Goal: Transaction & Acquisition: Book appointment/travel/reservation

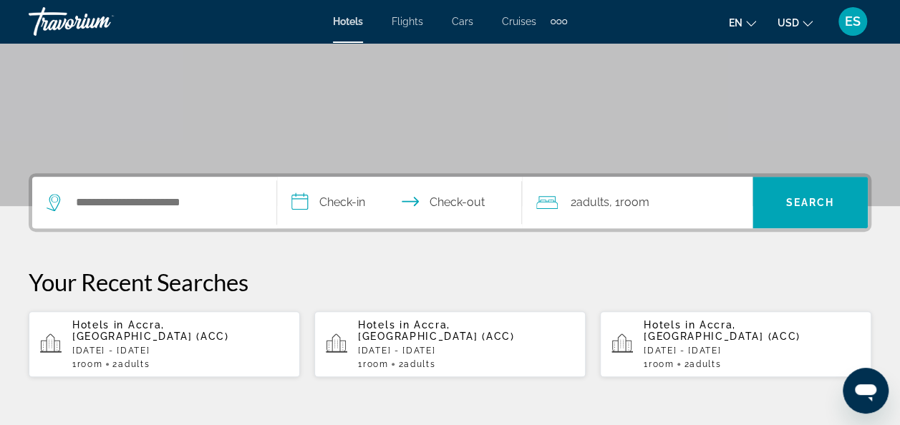
scroll to position [225, 0]
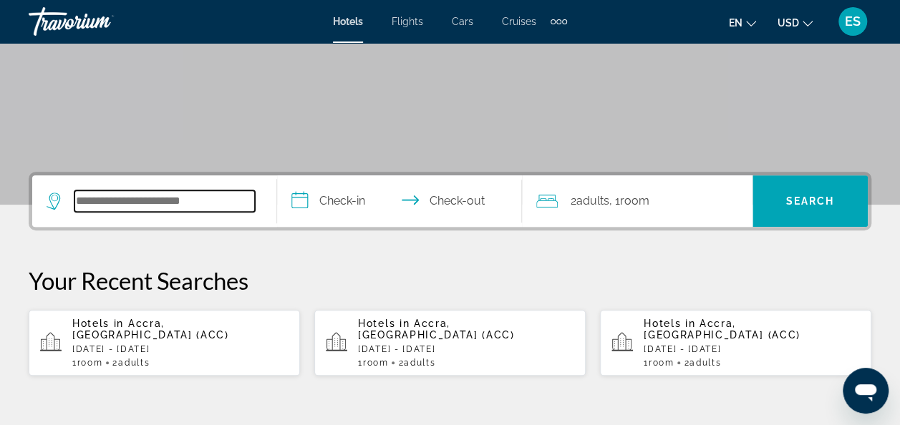
click at [134, 193] on input "Search hotel destination" at bounding box center [164, 200] width 180 height 21
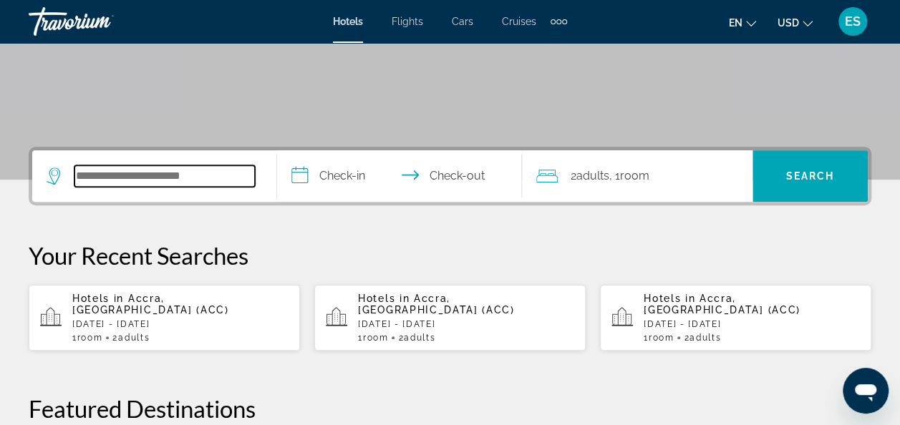
scroll to position [349, 0]
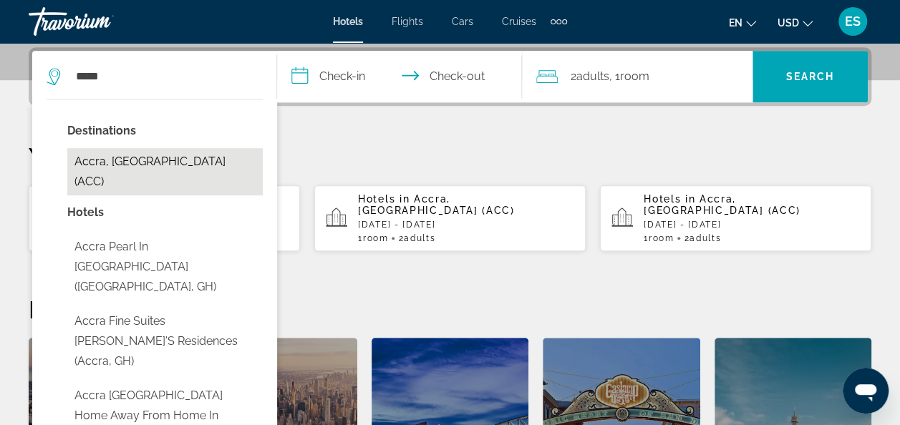
click at [120, 157] on button "Accra, [GEOGRAPHIC_DATA] (ACC)" at bounding box center [164, 171] width 195 height 47
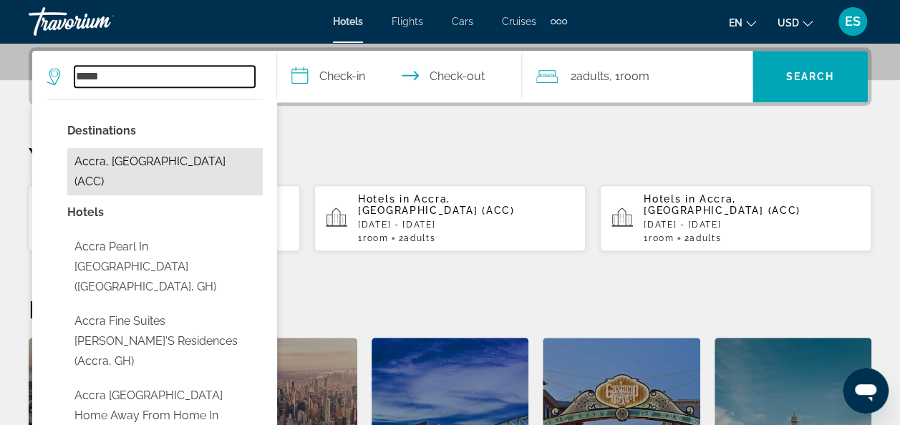
type input "**********"
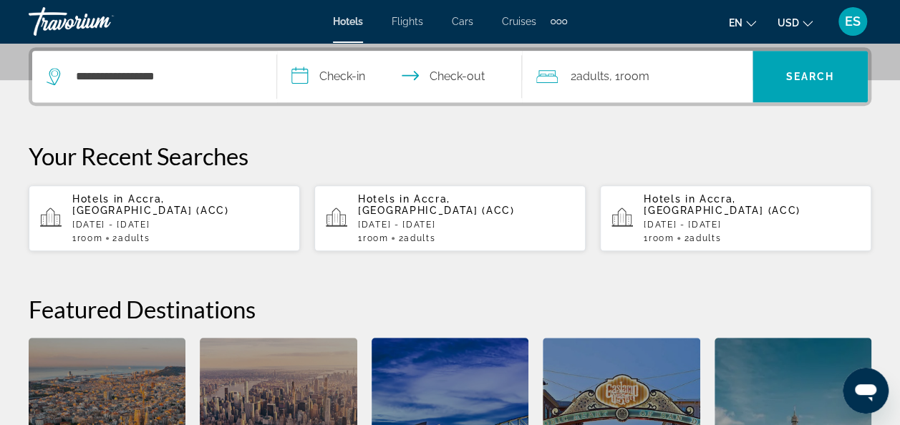
click at [350, 74] on input "**********" at bounding box center [402, 79] width 251 height 56
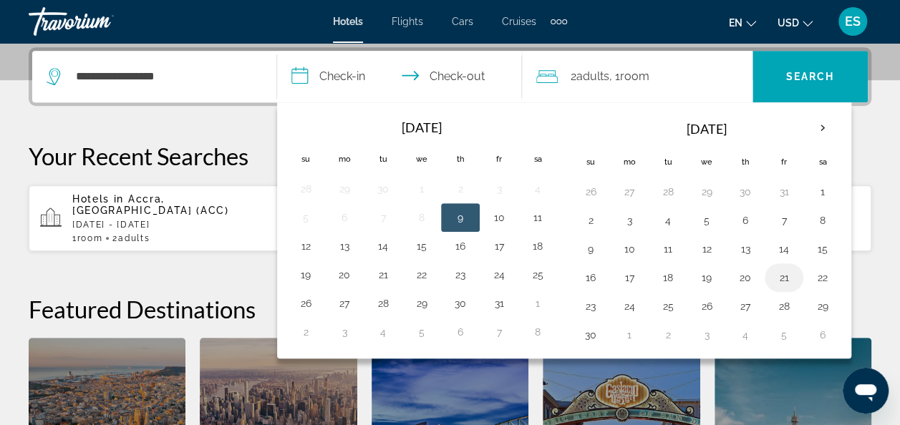
click at [778, 276] on button "21" at bounding box center [784, 278] width 23 height 20
click at [818, 276] on button "22" at bounding box center [822, 278] width 23 height 20
type input "**********"
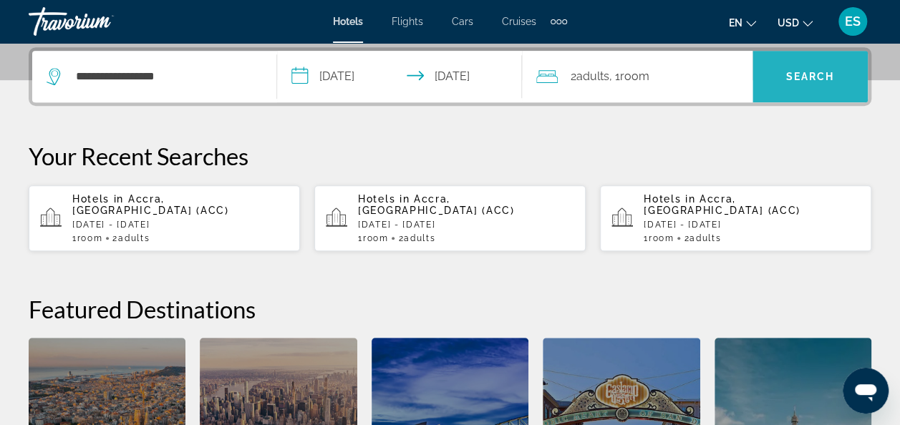
click at [796, 79] on span "Search" at bounding box center [810, 76] width 49 height 11
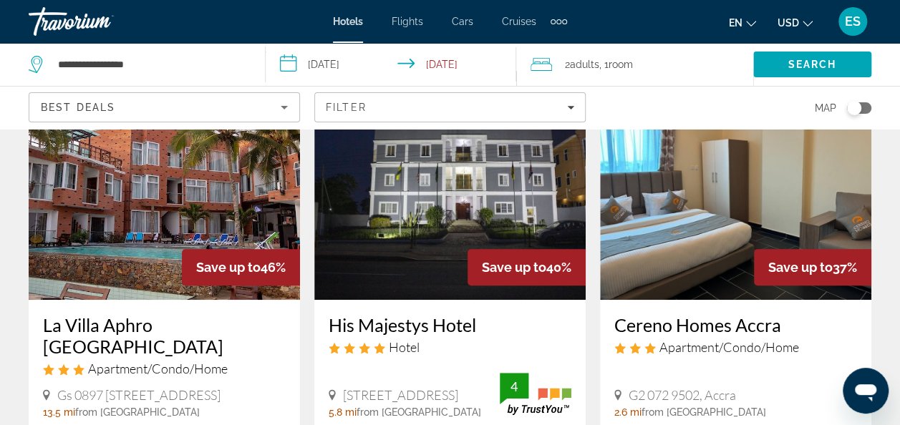
scroll to position [107, 0]
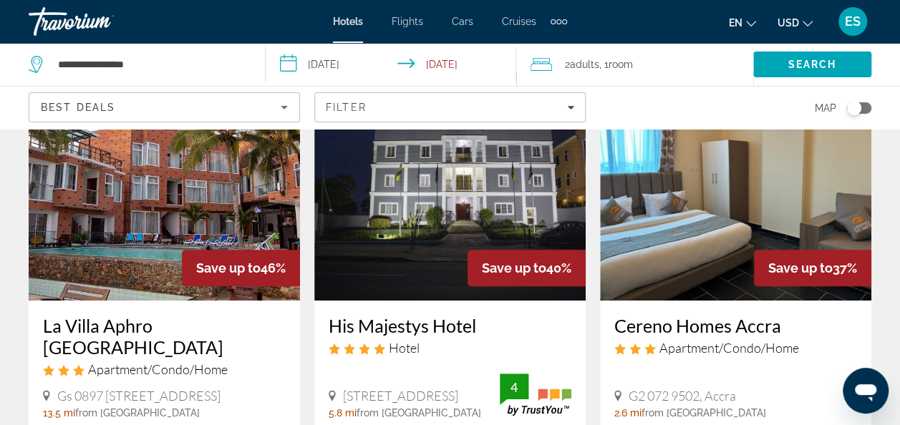
click at [88, 215] on img "Main content" at bounding box center [164, 186] width 271 height 229
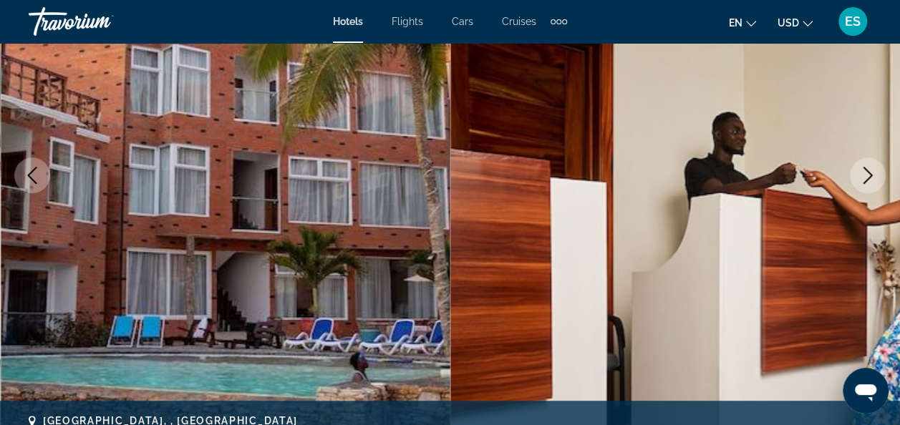
scroll to position [207, 0]
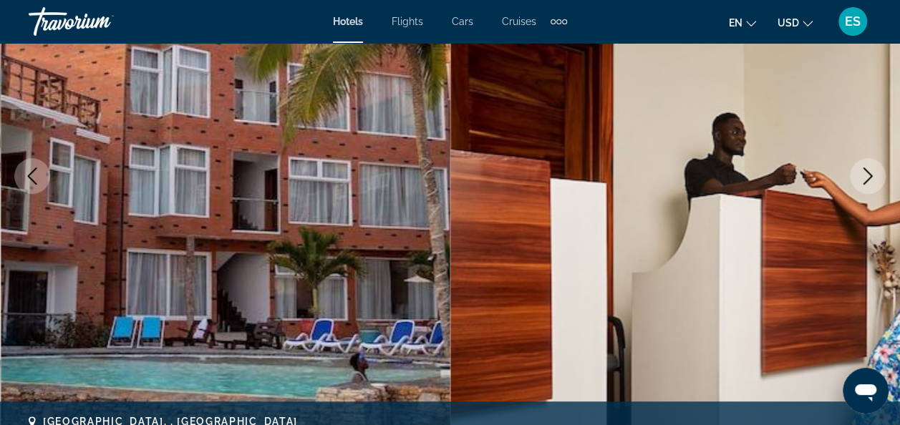
click at [879, 158] on img "Main content" at bounding box center [675, 176] width 450 height 680
click at [862, 183] on icon "Next image" at bounding box center [867, 176] width 17 height 17
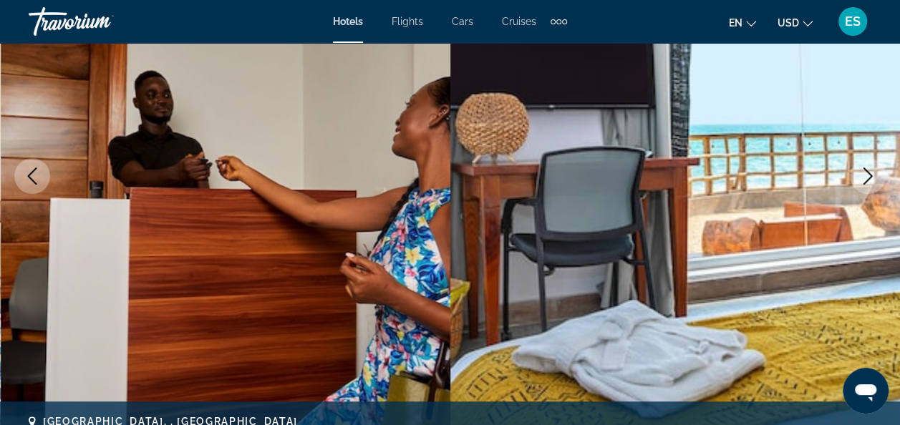
click at [878, 175] on button "Next image" at bounding box center [868, 176] width 36 height 36
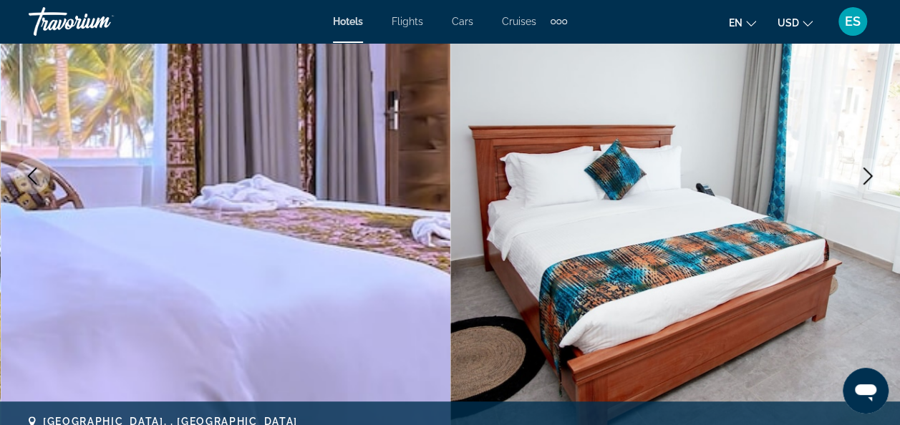
click at [869, 175] on icon "Next image" at bounding box center [867, 176] width 17 height 17
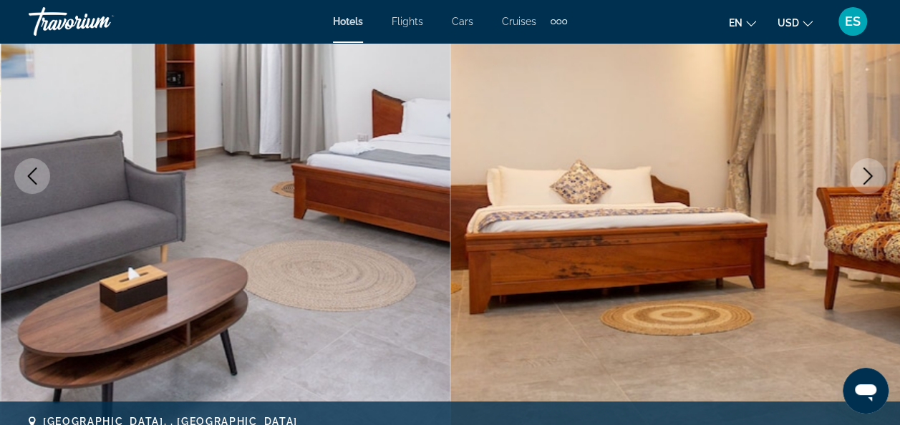
click at [876, 174] on button "Next image" at bounding box center [868, 176] width 36 height 36
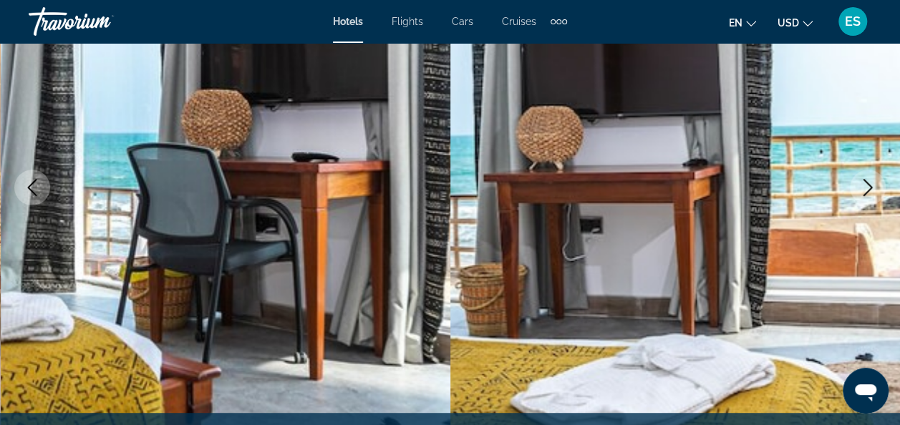
scroll to position [195, 0]
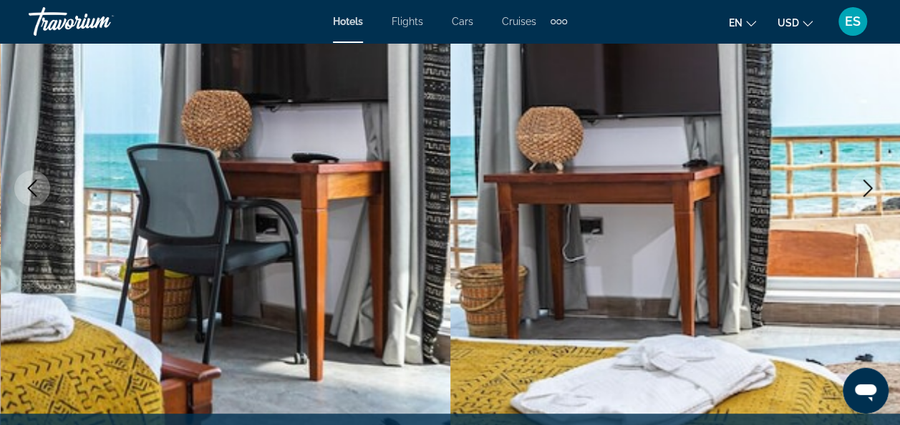
click at [869, 188] on icon "Next image" at bounding box center [867, 188] width 17 height 17
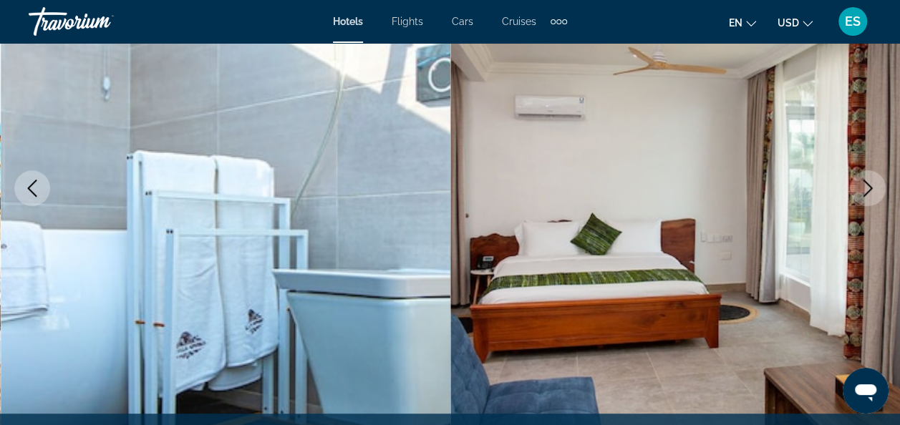
click at [870, 191] on icon "Next image" at bounding box center [867, 188] width 17 height 17
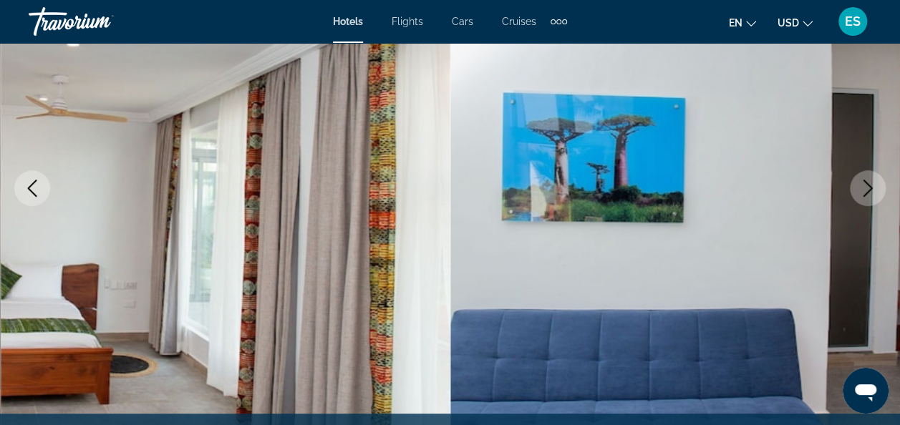
click at [868, 187] on icon "Next image" at bounding box center [867, 188] width 17 height 17
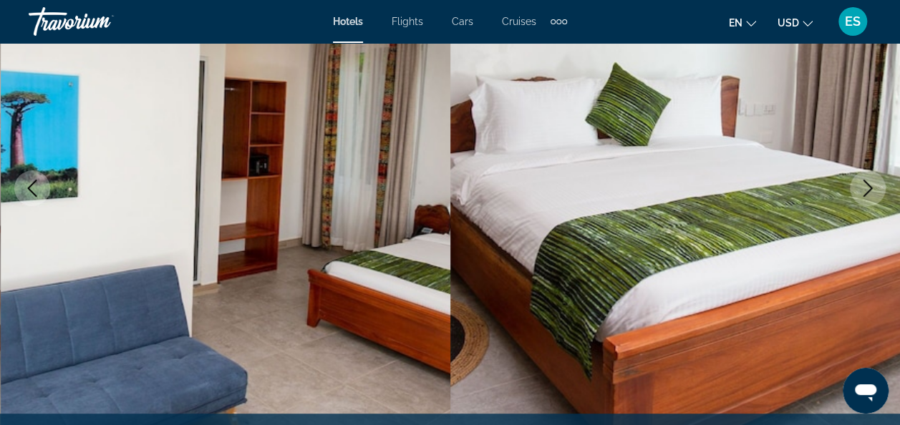
click at [871, 185] on icon "Next image" at bounding box center [867, 188] width 17 height 17
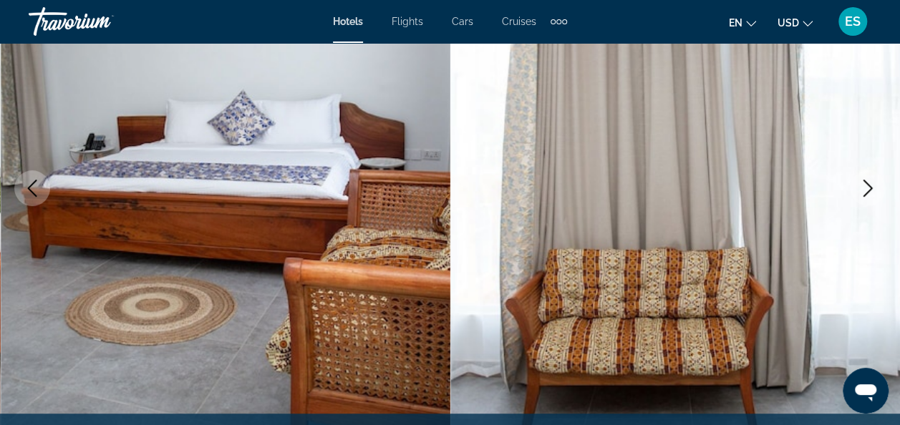
click at [870, 193] on icon "Next image" at bounding box center [867, 188] width 17 height 17
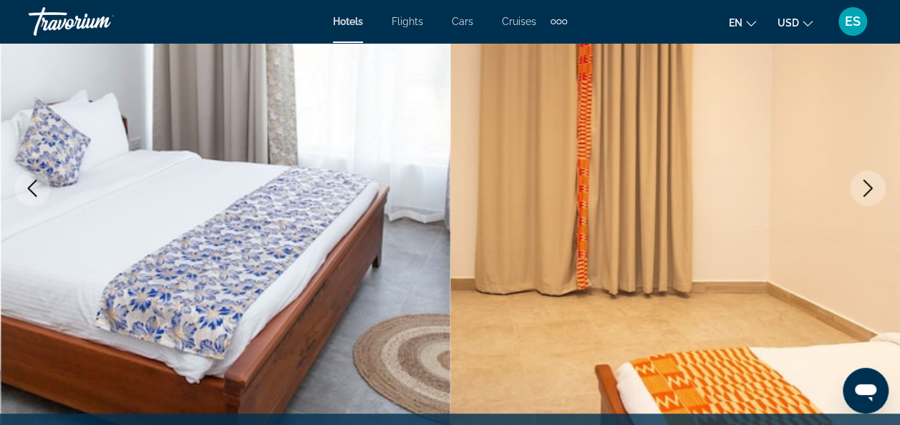
click at [871, 194] on icon "Next image" at bounding box center [867, 188] width 17 height 17
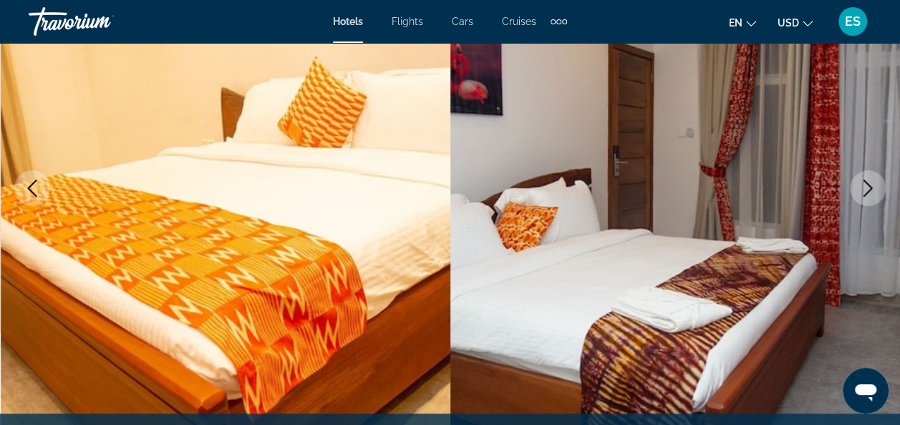
click at [222, 302] on img "Main content" at bounding box center [226, 188] width 450 height 680
click at [869, 188] on icon "Next image" at bounding box center [867, 188] width 17 height 17
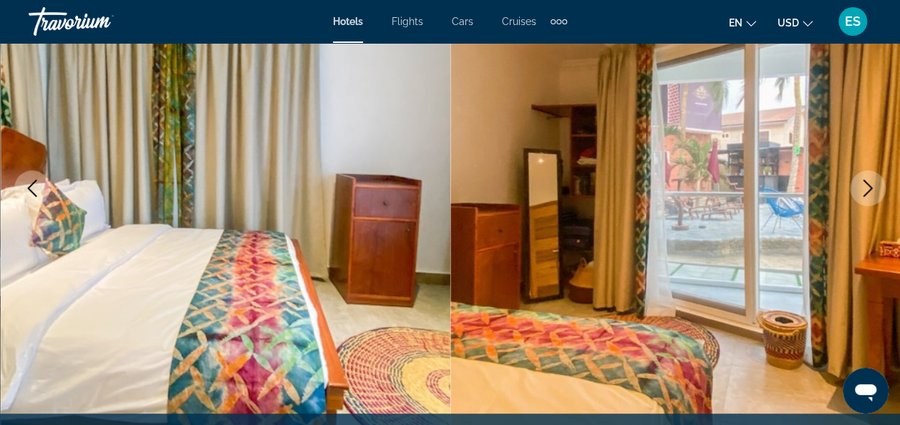
click at [875, 184] on icon "Next image" at bounding box center [867, 188] width 17 height 17
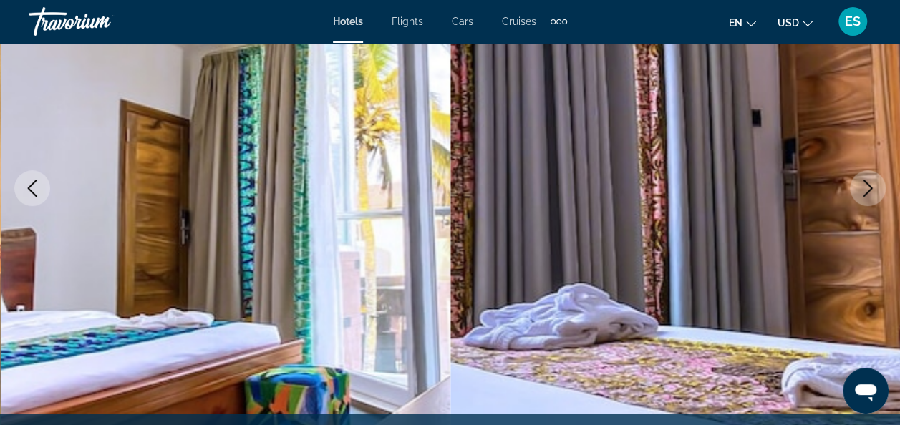
click at [866, 193] on icon "Next image" at bounding box center [867, 188] width 9 height 17
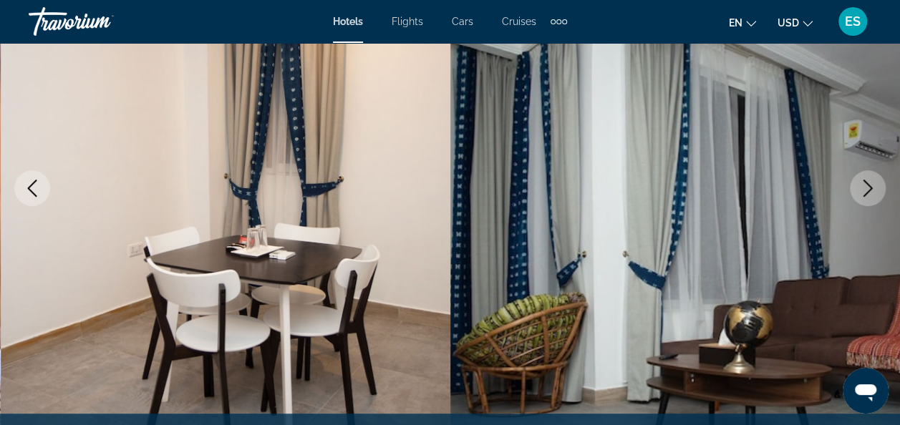
click at [874, 186] on icon "Next image" at bounding box center [867, 188] width 17 height 17
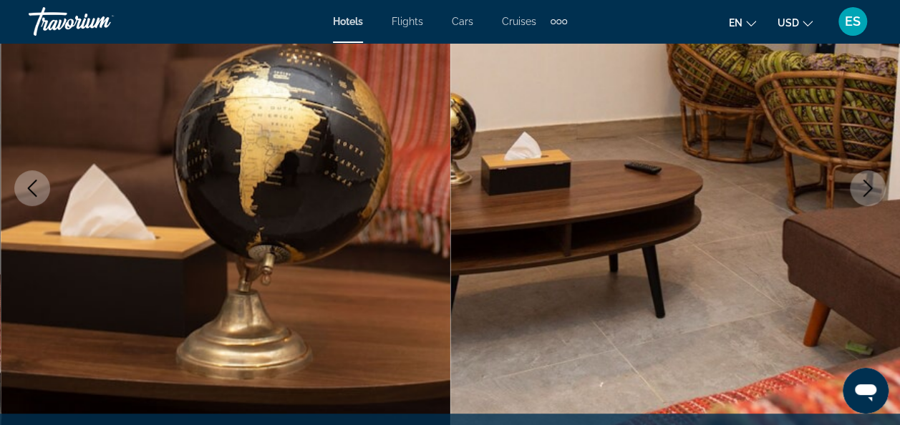
click at [869, 185] on icon "Next image" at bounding box center [867, 188] width 9 height 17
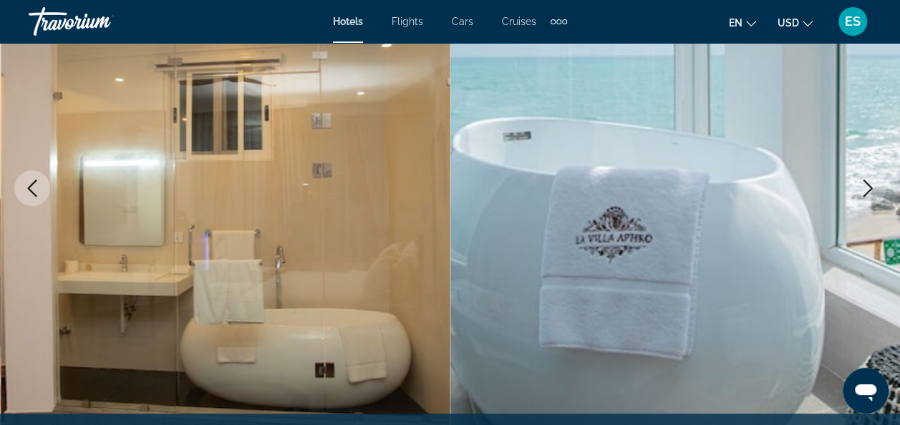
click at [869, 195] on icon "Next image" at bounding box center [867, 188] width 17 height 17
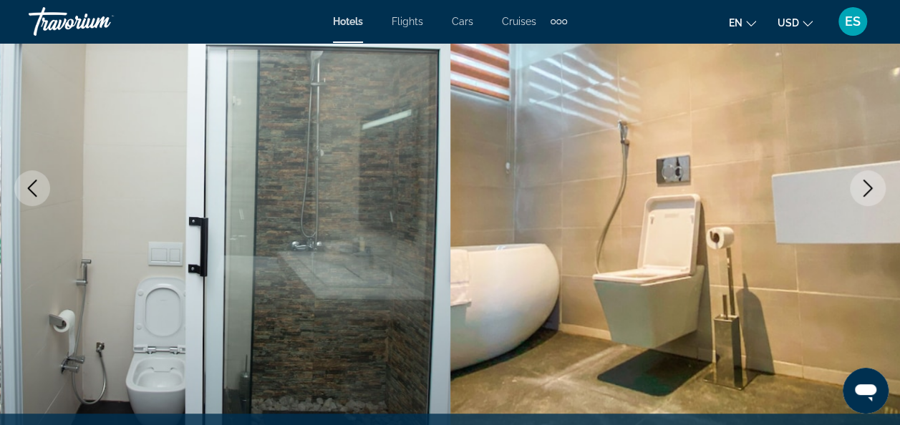
click at [872, 195] on icon "Next image" at bounding box center [867, 188] width 17 height 17
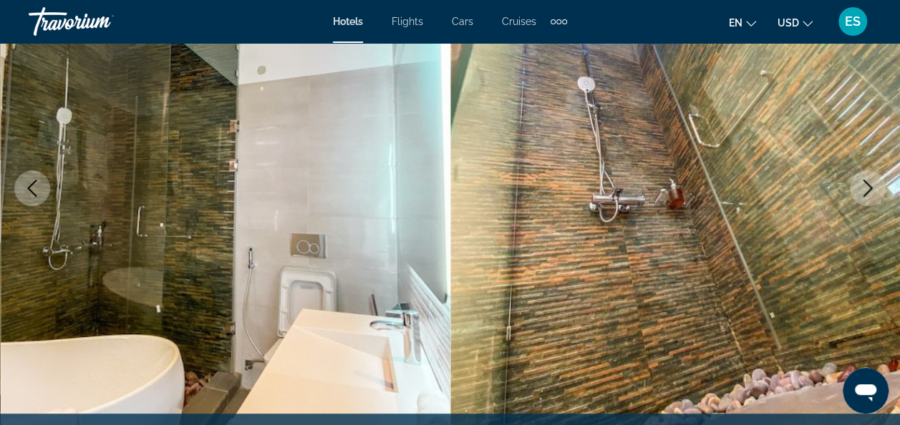
click at [870, 194] on icon "Next image" at bounding box center [867, 188] width 17 height 17
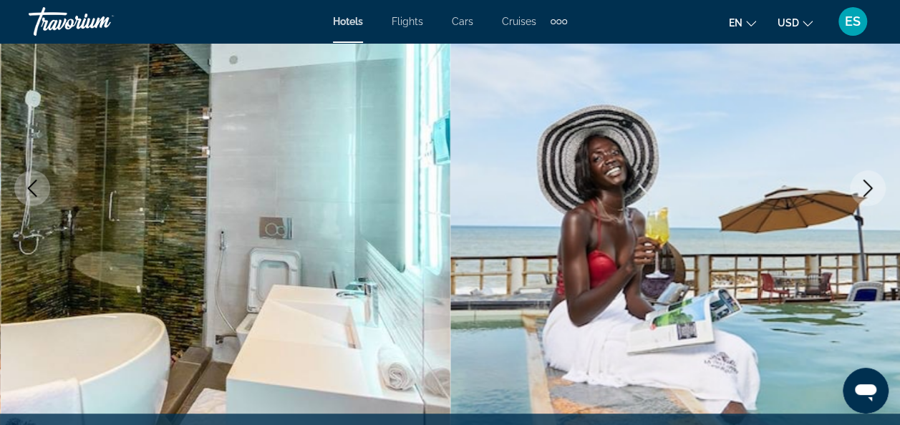
click at [868, 185] on icon "Next image" at bounding box center [867, 188] width 9 height 17
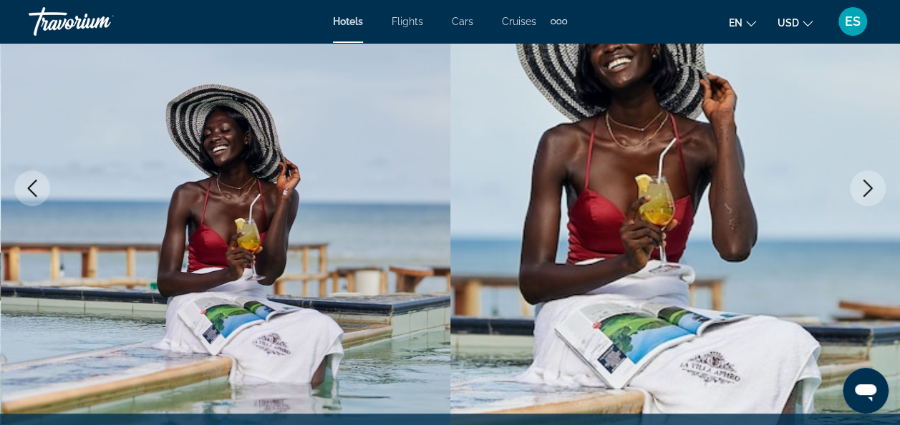
click at [875, 185] on icon "Next image" at bounding box center [867, 188] width 17 height 17
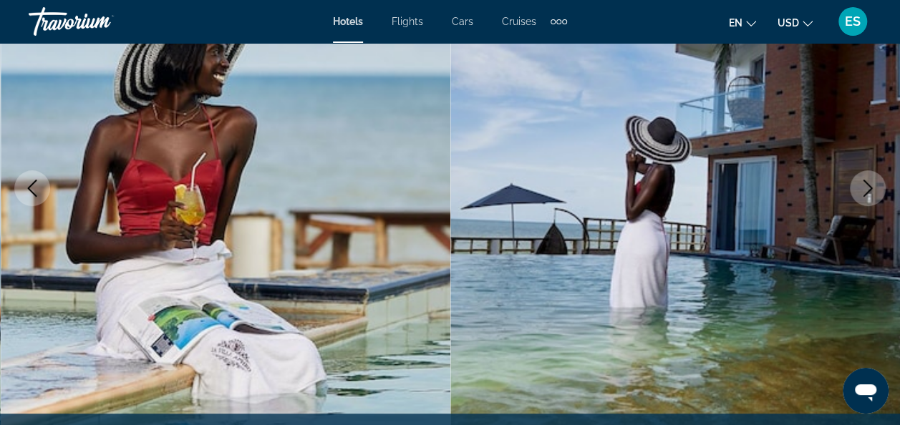
click at [878, 190] on button "Next image" at bounding box center [868, 188] width 36 height 36
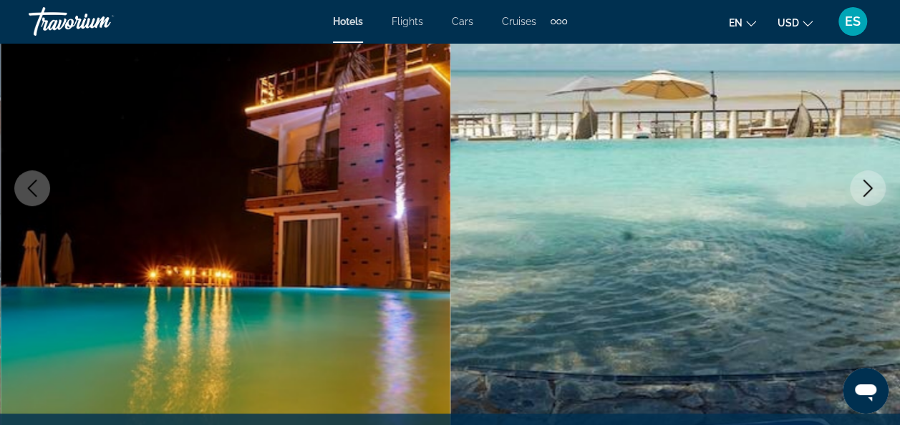
click at [882, 184] on button "Next image" at bounding box center [868, 188] width 36 height 36
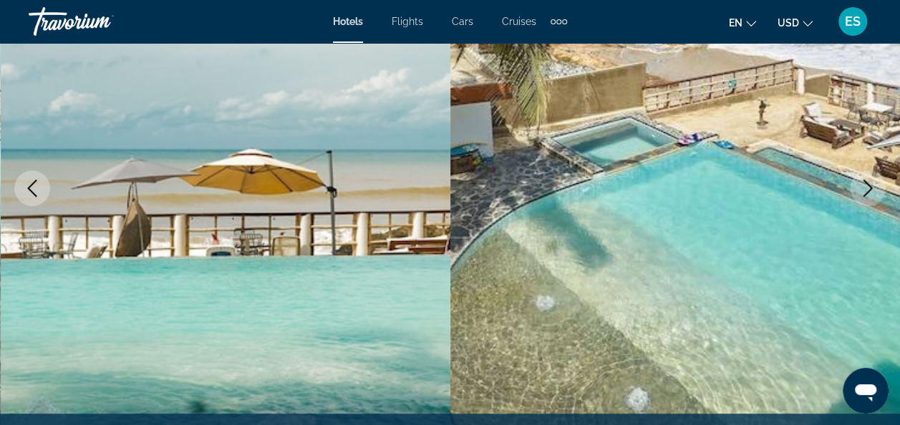
click at [870, 196] on icon "Next image" at bounding box center [867, 188] width 17 height 17
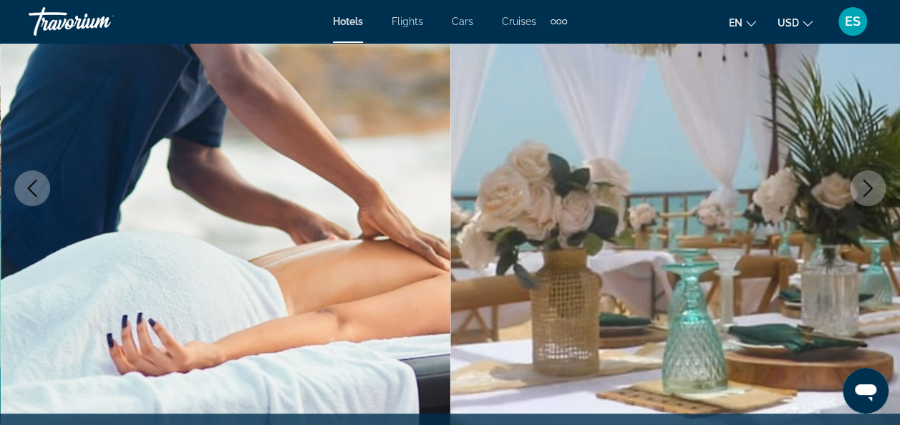
click at [871, 184] on icon "Next image" at bounding box center [867, 188] width 17 height 17
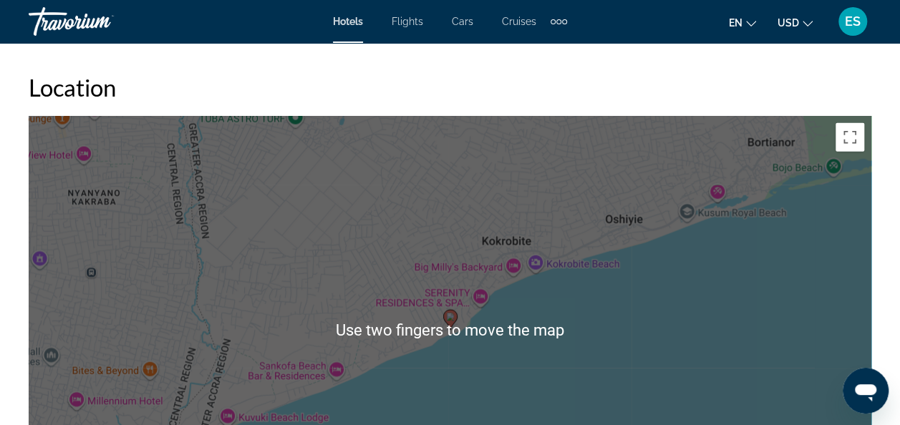
scroll to position [1579, 0]
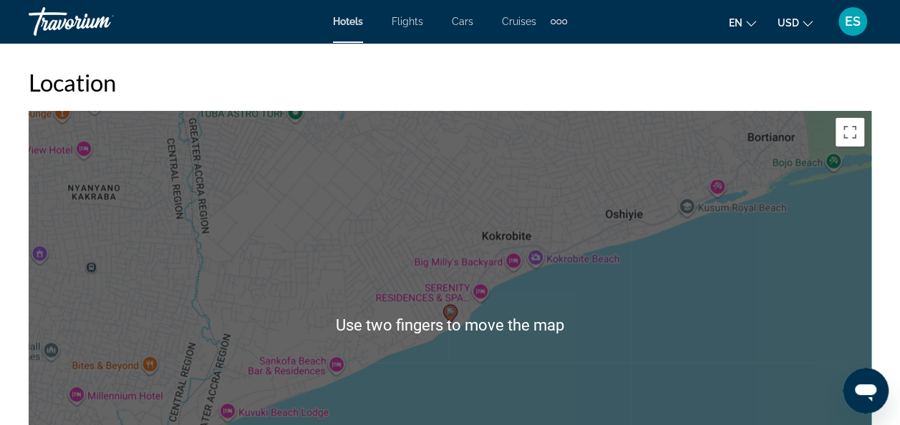
click at [750, 344] on div "To activate drag with keyboard, press Alt + Enter. Once in keyboard drag state,…" at bounding box center [450, 326] width 843 height 430
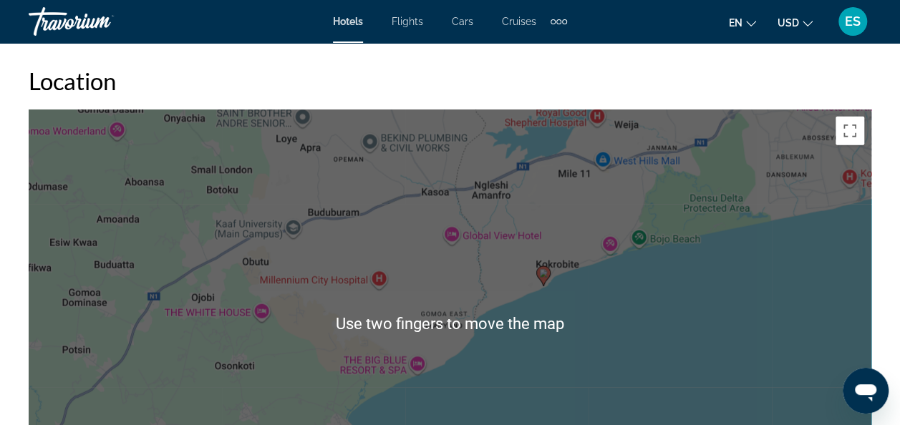
scroll to position [1590, 0]
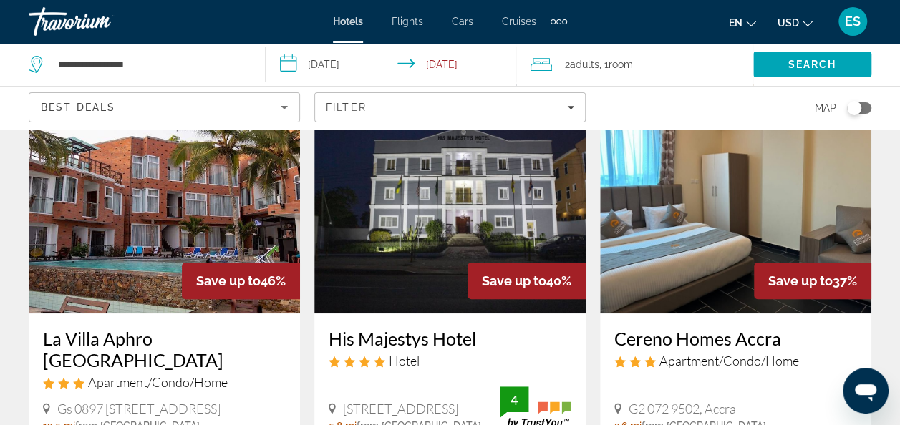
scroll to position [86, 0]
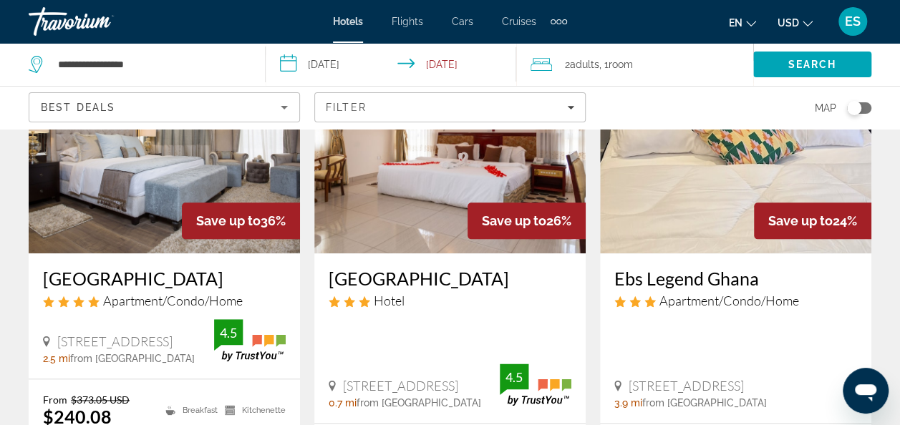
scroll to position [697, 0]
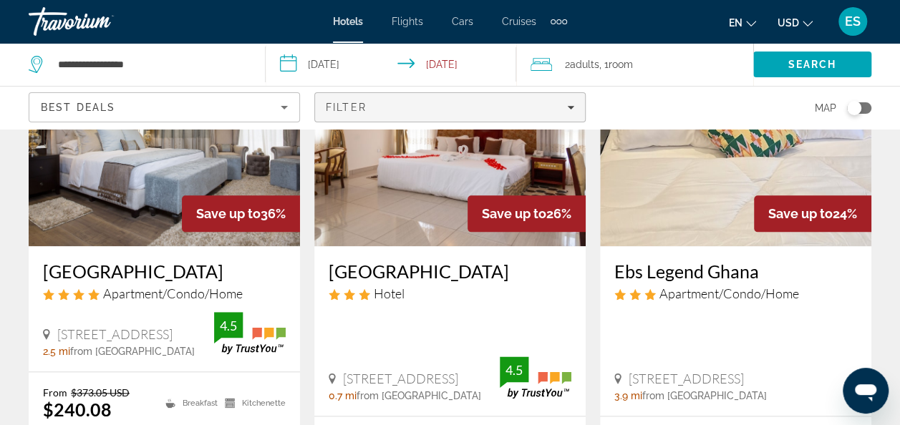
click at [574, 108] on span "Filters" at bounding box center [450, 107] width 270 height 34
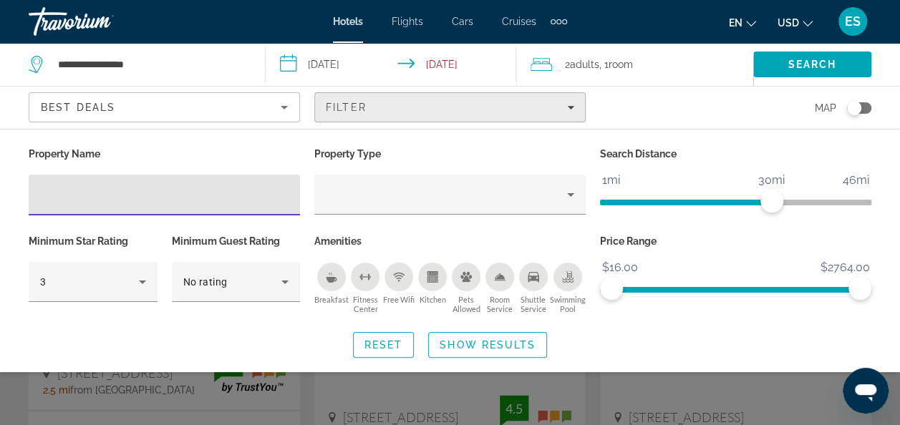
scroll to position [659, 0]
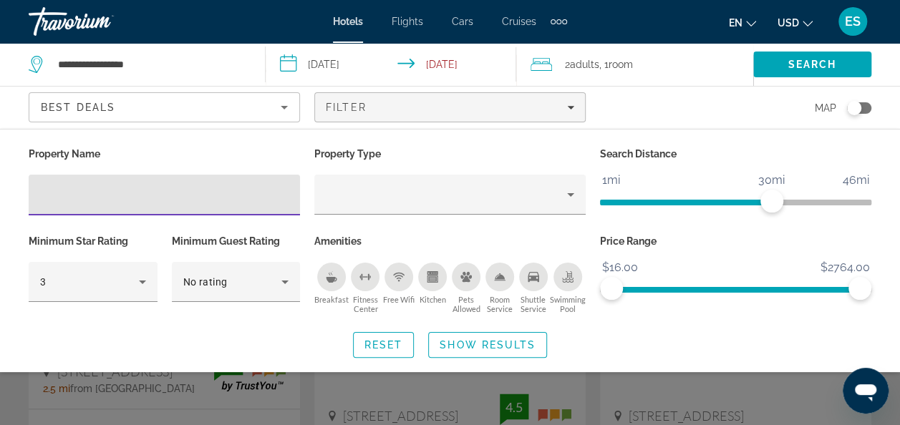
click at [454, 152] on p "Property Type" at bounding box center [449, 154] width 271 height 20
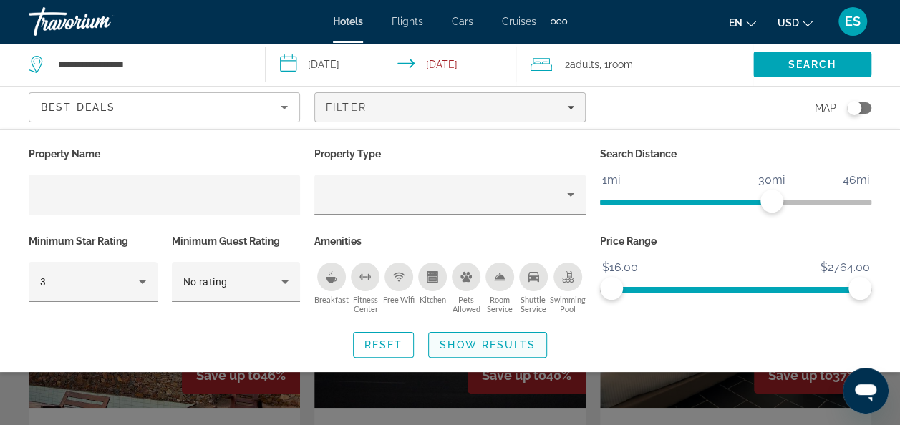
click at [480, 352] on span "Search widget" at bounding box center [487, 345] width 117 height 34
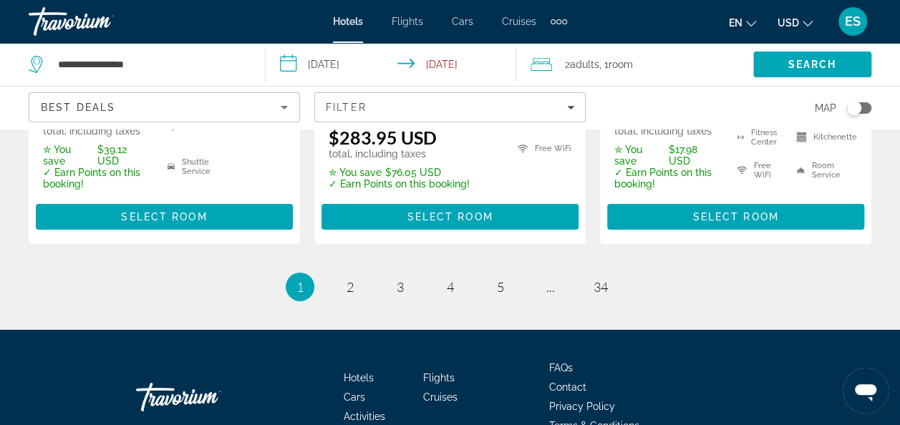
scroll to position [2176, 0]
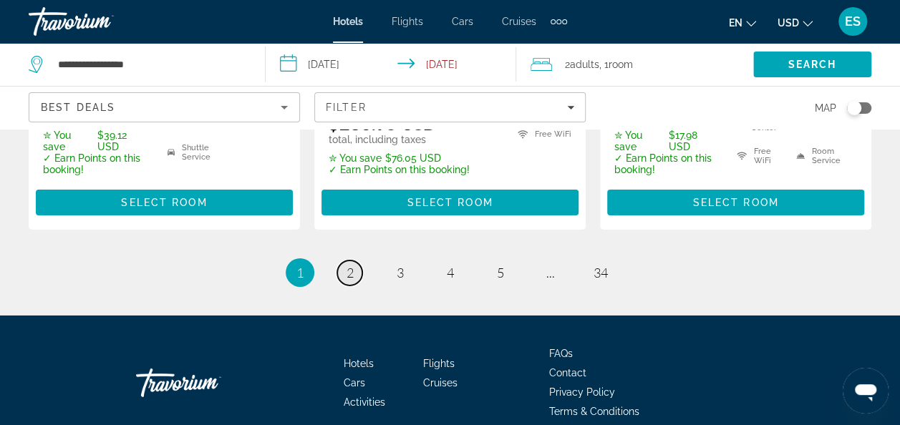
click at [355, 261] on link "page 2" at bounding box center [349, 273] width 25 height 25
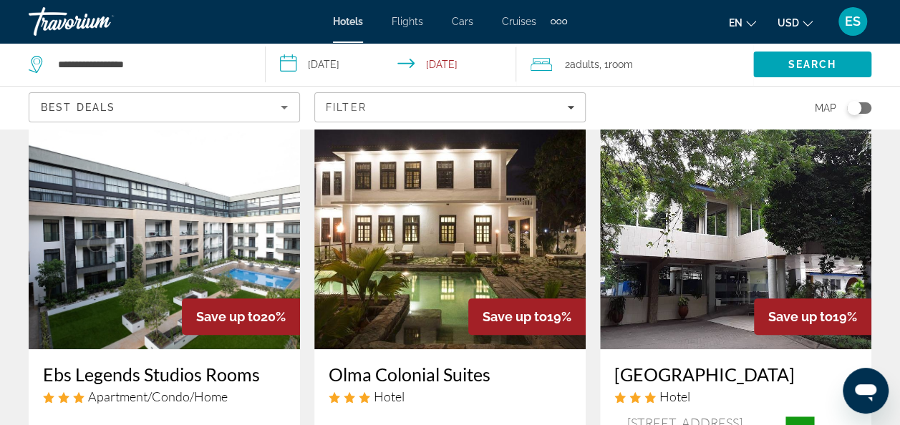
scroll to position [60, 0]
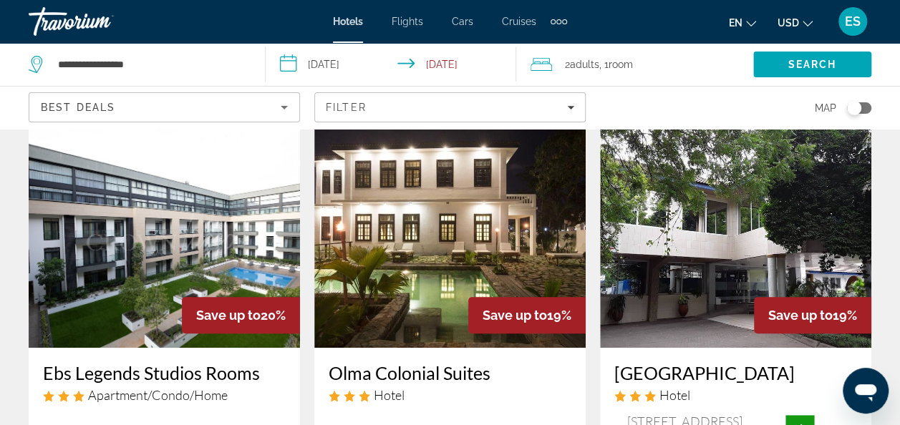
click at [478, 233] on img "Main content" at bounding box center [449, 233] width 271 height 229
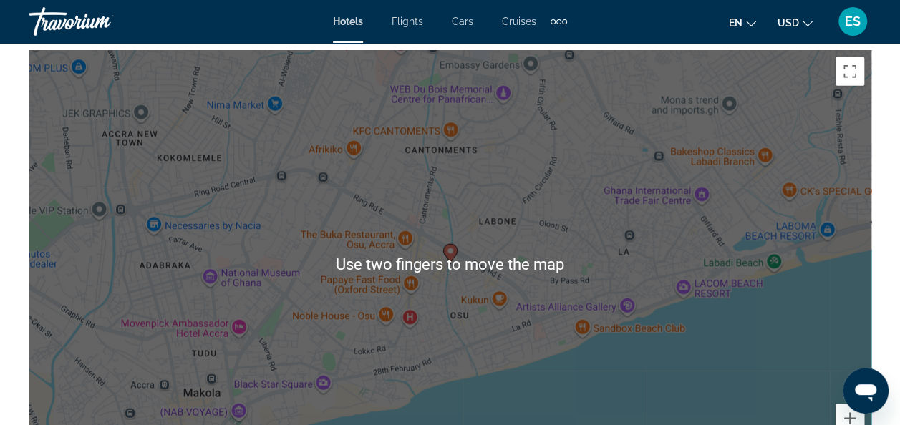
scroll to position [1644, 0]
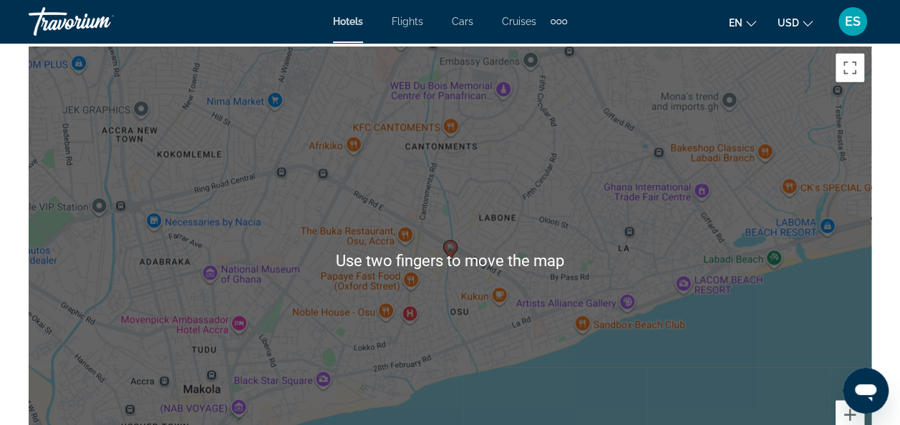
click at [703, 383] on div "To activate drag with keyboard, press Alt + Enter. Once in keyboard drag state,…" at bounding box center [450, 262] width 843 height 430
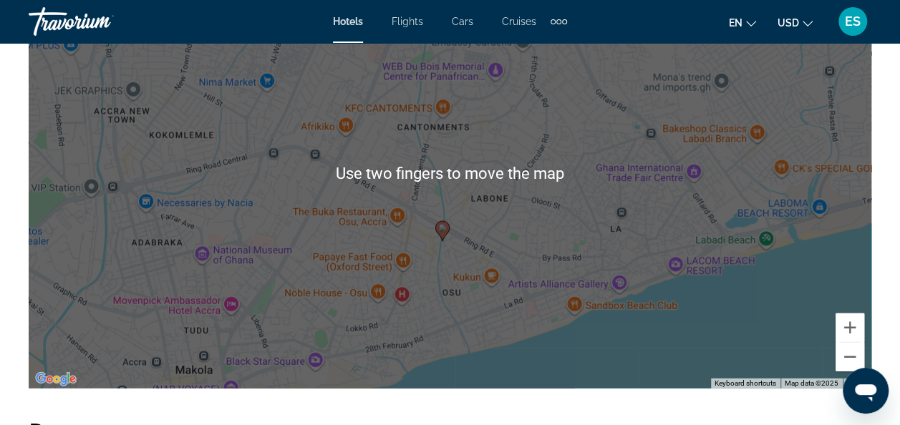
scroll to position [1734, 0]
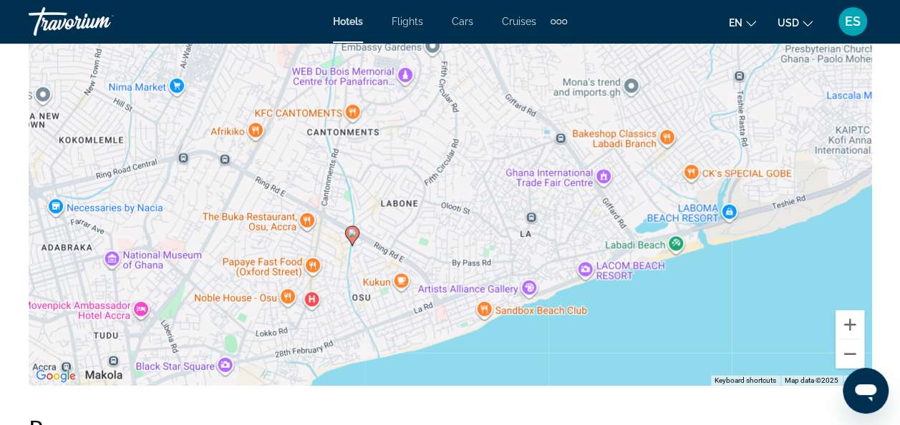
click at [672, 251] on div "To activate drag with keyboard, press Alt + Enter. Once in keyboard drag state,…" at bounding box center [450, 171] width 843 height 430
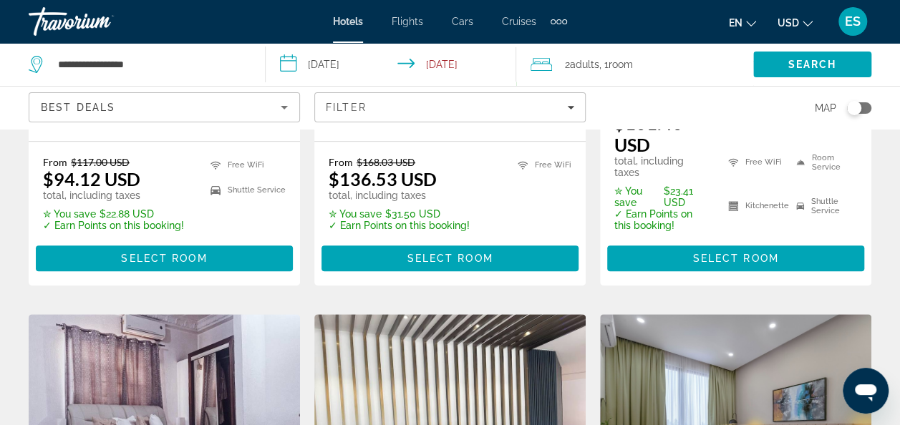
scroll to position [431, 0]
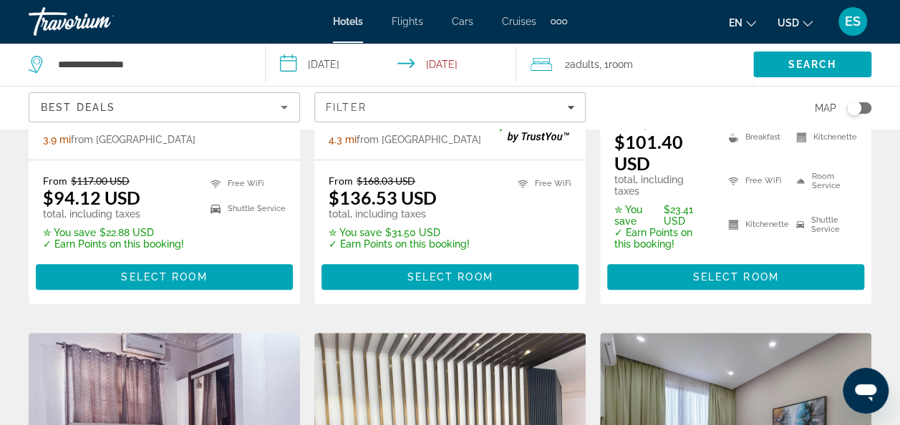
click at [285, 107] on icon "Sort by" at bounding box center [284, 108] width 7 height 4
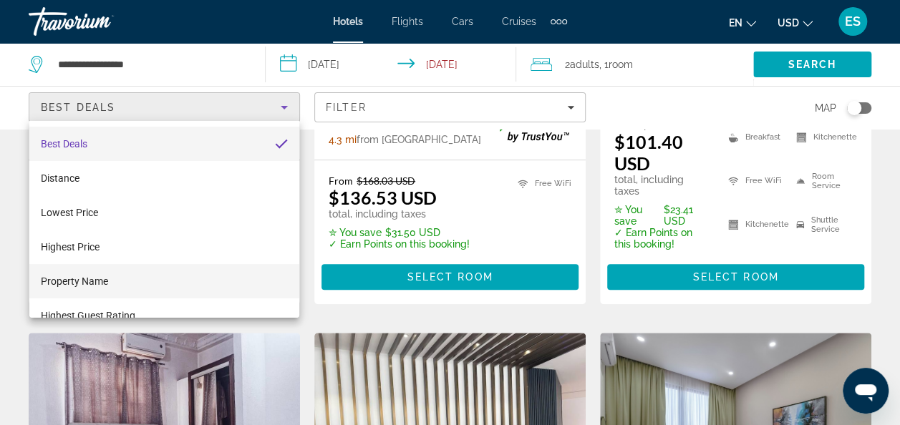
click at [112, 279] on mat-option "Property Name" at bounding box center [164, 281] width 271 height 34
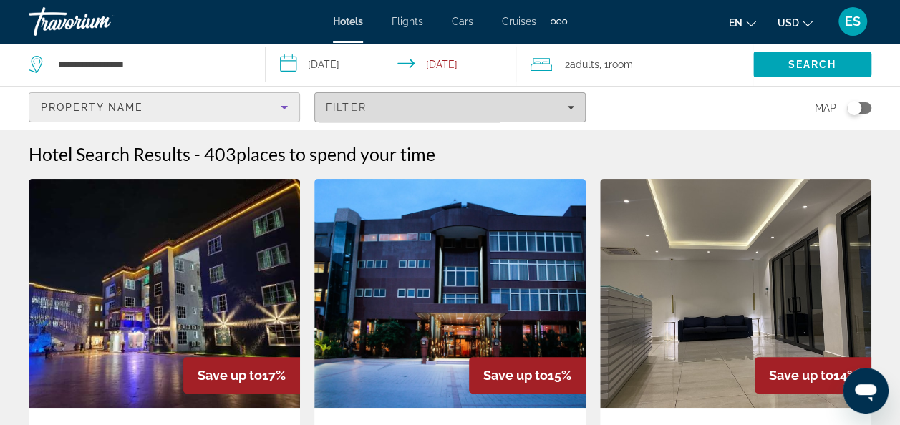
click at [361, 116] on span "Filters" at bounding box center [450, 107] width 270 height 34
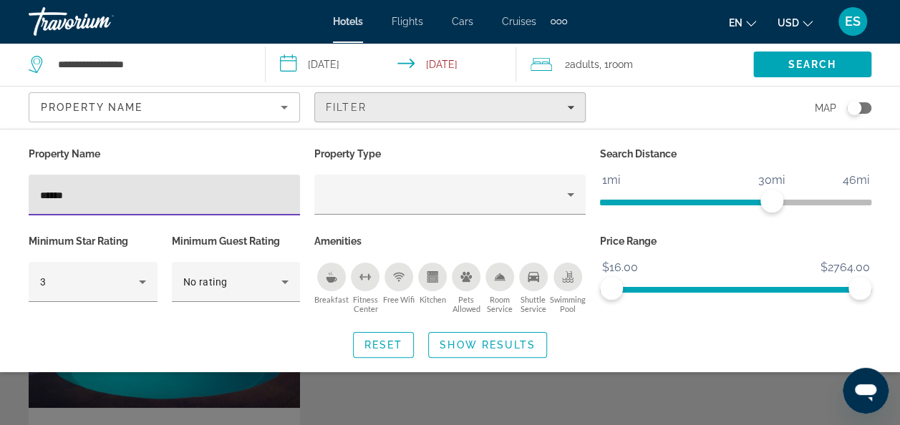
type input "******"
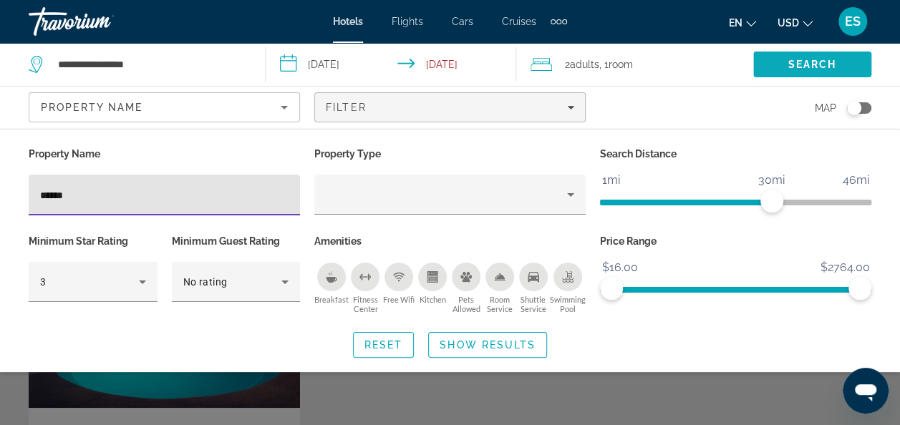
click at [828, 69] on span "Search" at bounding box center [812, 64] width 49 height 11
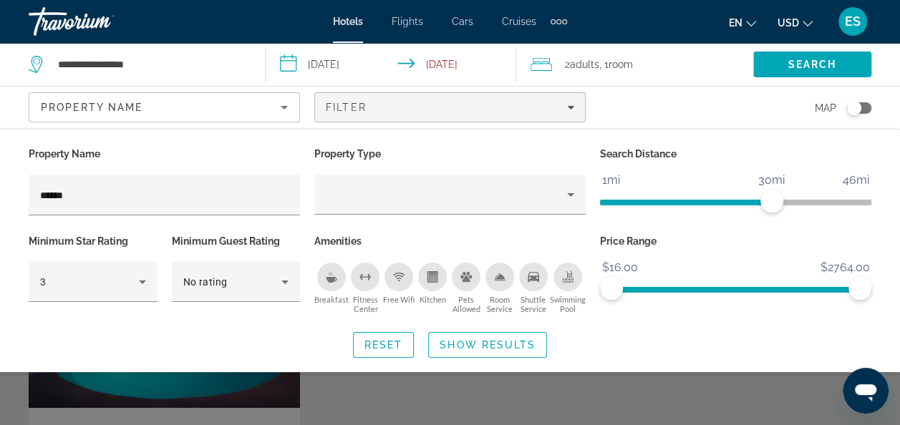
click at [670, 397] on div "Search widget" at bounding box center [450, 320] width 900 height 211
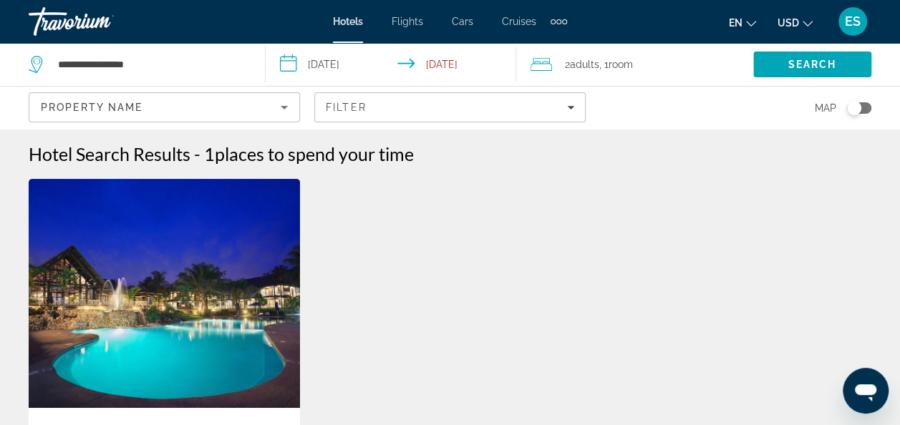
click at [217, 309] on img "Main content" at bounding box center [164, 293] width 271 height 229
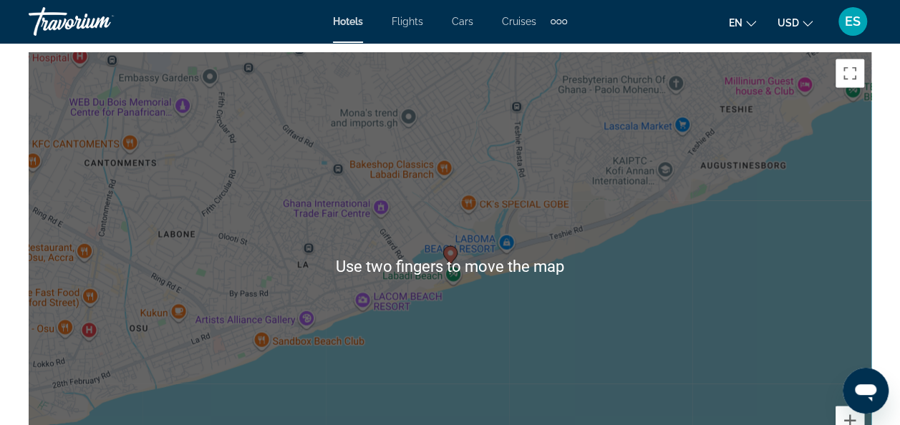
scroll to position [1597, 0]
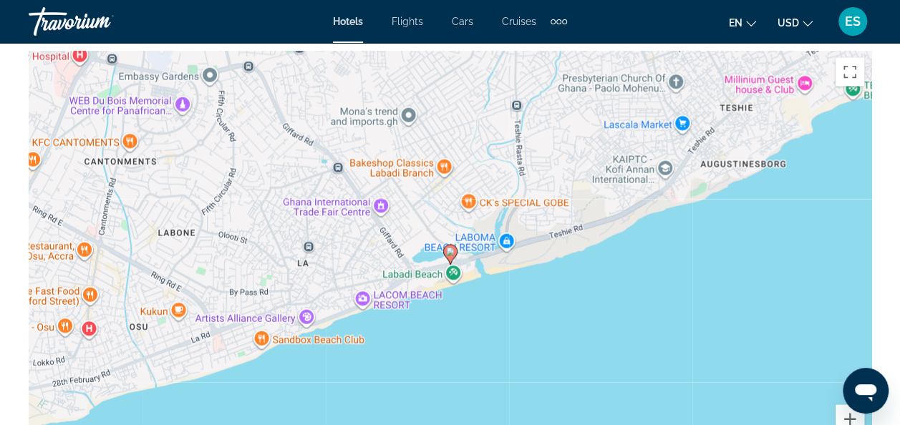
click at [531, 347] on div "To activate drag with keyboard, press Alt + Enter. Once in keyboard drag state,…" at bounding box center [450, 266] width 843 height 430
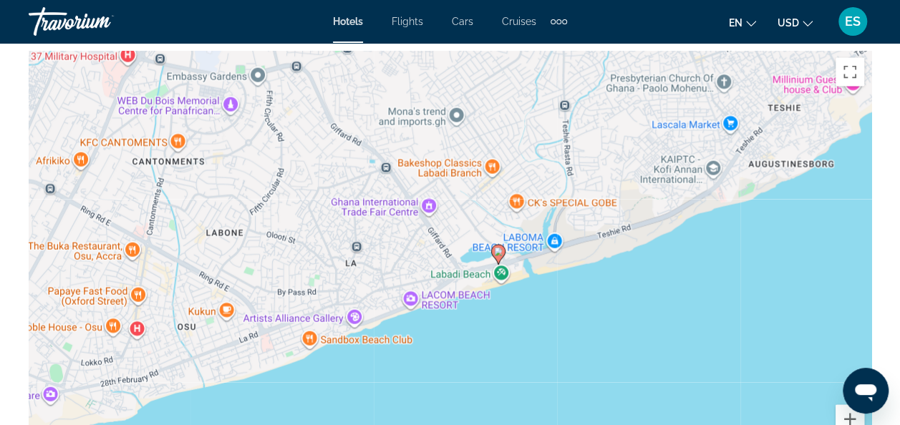
click at [501, 258] on icon "Main content" at bounding box center [497, 255] width 13 height 19
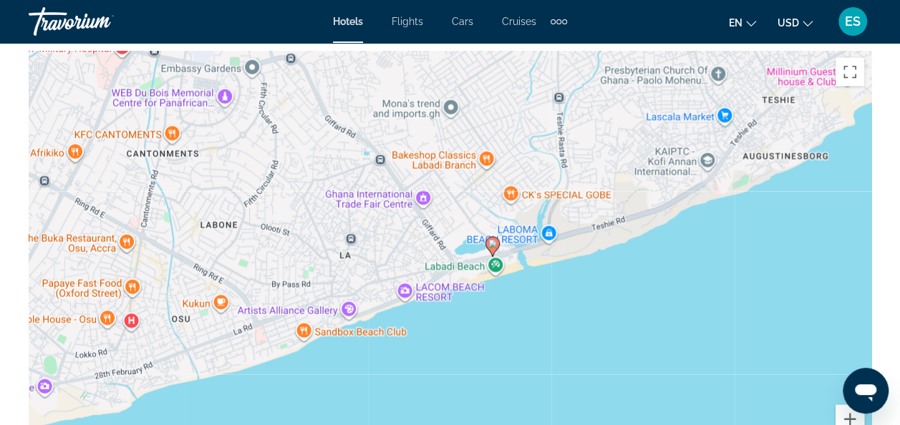
click at [492, 251] on icon "Main content" at bounding box center [491, 247] width 13 height 19
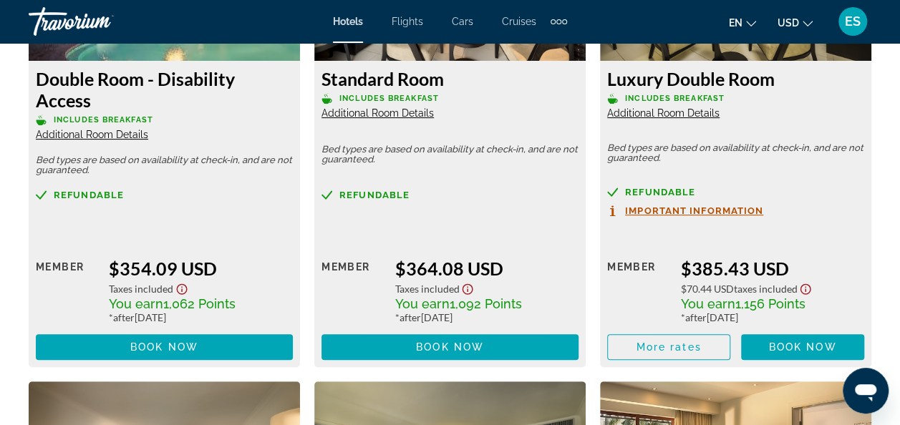
scroll to position [2855, 0]
